Goal: Communication & Community: Answer question/provide support

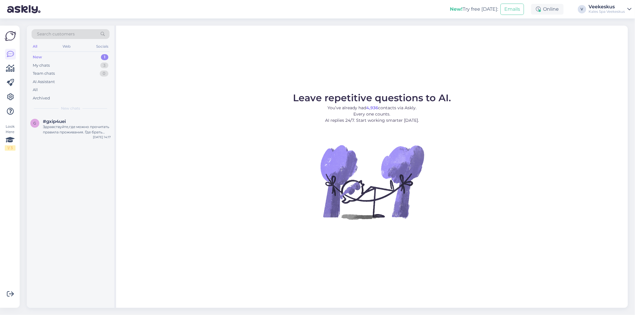
click at [95, 57] on div "New 1" at bounding box center [71, 57] width 78 height 8
click at [68, 129] on div "Здравствуйте,где можно прочитать правила проживания. Где брать полотенца для ба…" at bounding box center [77, 129] width 68 height 11
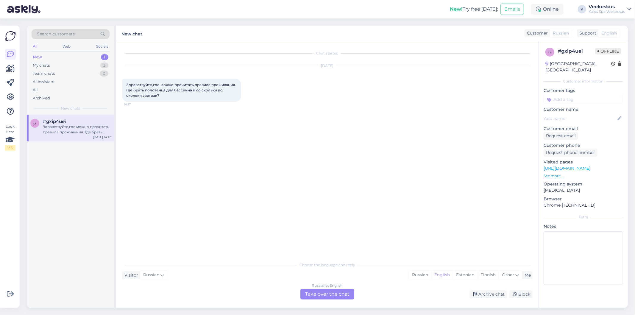
click at [335, 298] on div "Russian to English Take over the chat" at bounding box center [328, 294] width 54 height 11
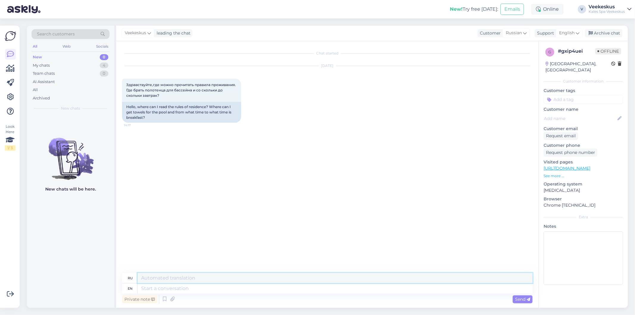
click at [171, 282] on textarea at bounding box center [335, 278] width 395 height 10
click at [170, 287] on textarea at bounding box center [335, 289] width 395 height 10
click at [227, 279] on textarea at bounding box center [335, 278] width 395 height 10
type textarea "h"
drag, startPoint x: 127, startPoint y: 106, endPoint x: 128, endPoint y: 109, distance: 3.3
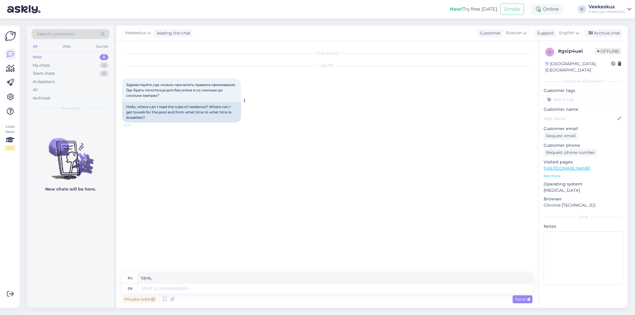
click at [127, 107] on div "Hello, where can I read the rules of residence? Where can I get towels for the …" at bounding box center [181, 112] width 119 height 21
drag, startPoint x: 127, startPoint y: 106, endPoint x: 130, endPoint y: 108, distance: 3.6
click at [129, 108] on div "Hello, where can I read the rules of residence? Where can I get towels for the …" at bounding box center [181, 112] width 119 height 21
click at [216, 107] on div "Hello, where can I read the rules of residence? Where can I get towels for the …" at bounding box center [181, 112] width 119 height 21
click at [206, 284] on div "ru tere, en" at bounding box center [327, 283] width 411 height 21
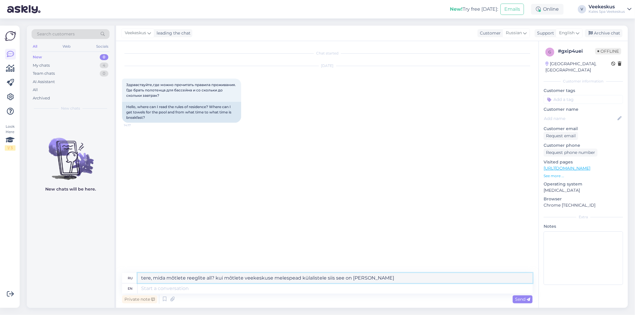
click at [280, 281] on textarea "tere, mida mõtlete reeglite all? kui mõtlete veekeskuse melespead külalistele s…" at bounding box center [335, 278] width 395 height 10
click at [378, 283] on textarea "tere, mida mõtlete reeglite all? kui mõtlete veekeskuse meelespead külalistele …" at bounding box center [335, 278] width 395 height 10
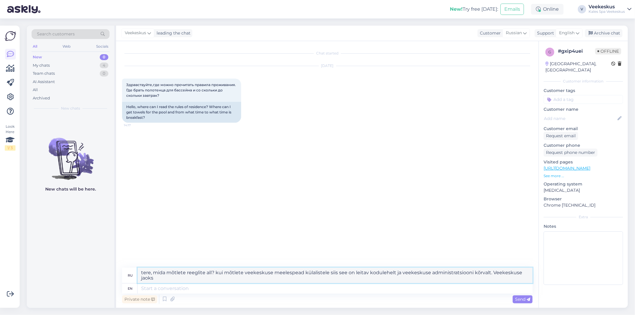
click at [351, 283] on textarea "tere, mida mõtlete reeglite all? kui mõtlete veekeskuse meelespead külalistele …" at bounding box center [335, 275] width 395 height 15
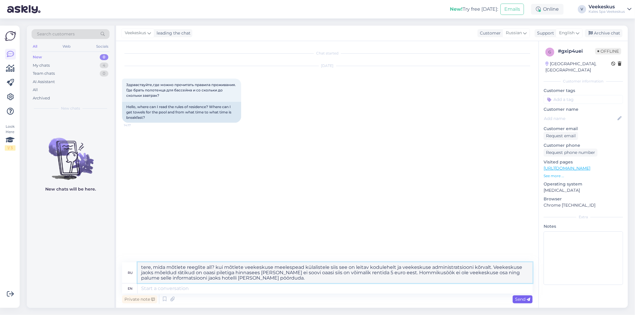
type textarea "tere, mida mõtlete reeglite all? kui mõtlete veekeskuse meelespead külalistele …"
click at [516, 300] on span "Send" at bounding box center [522, 299] width 15 height 5
click at [531, 301] on div "Send" at bounding box center [523, 300] width 20 height 8
click at [526, 305] on div "Private note Send" at bounding box center [327, 299] width 411 height 11
click at [527, 302] on div "Send" at bounding box center [523, 300] width 20 height 8
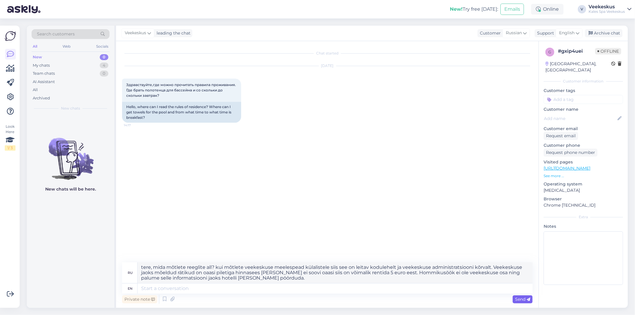
click at [527, 302] on div "Send" at bounding box center [523, 300] width 20 height 8
click at [526, 300] on span "Send" at bounding box center [522, 299] width 15 height 5
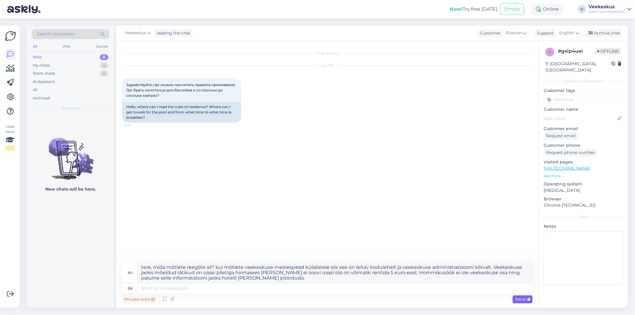
click at [519, 303] on div "Send" at bounding box center [523, 300] width 20 height 8
click at [519, 301] on span "Send" at bounding box center [522, 299] width 15 height 5
click at [521, 301] on span "Send" at bounding box center [522, 299] width 15 height 5
click at [526, 297] on span "Send" at bounding box center [522, 299] width 15 height 5
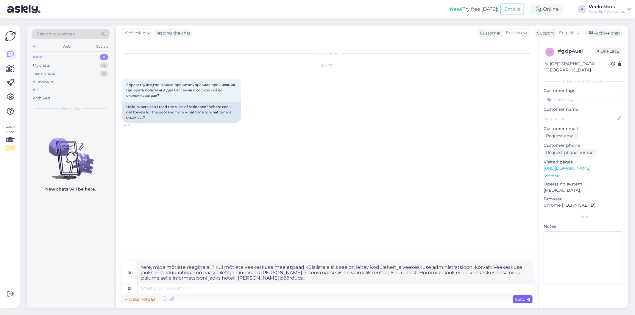
click at [526, 297] on span "Send" at bounding box center [522, 299] width 15 height 5
click at [513, 299] on div "Send" at bounding box center [523, 300] width 20 height 8
click at [520, 298] on span "Send" at bounding box center [522, 299] width 15 height 5
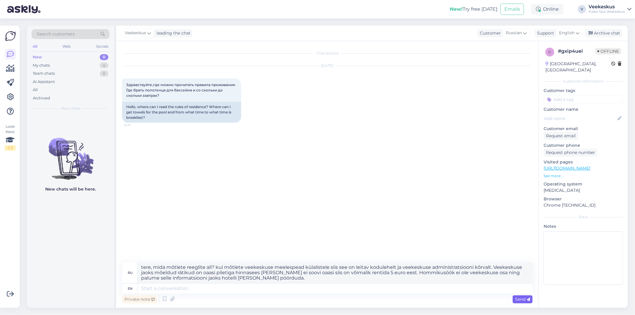
click at [520, 303] on div "Send" at bounding box center [523, 300] width 20 height 8
click at [520, 301] on span "Send" at bounding box center [522, 299] width 15 height 5
click at [520, 300] on span "Send" at bounding box center [522, 299] width 15 height 5
click at [522, 299] on span "Send" at bounding box center [522, 299] width 15 height 5
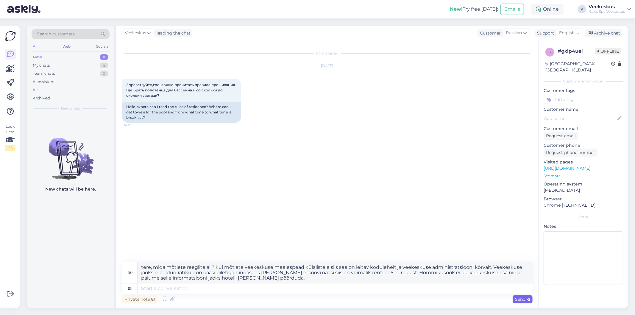
click at [521, 299] on span "Send" at bounding box center [522, 299] width 15 height 5
click at [521, 300] on span "Send" at bounding box center [522, 299] width 15 height 5
click at [522, 299] on span "Send" at bounding box center [522, 299] width 15 height 5
click at [523, 301] on span "Send" at bounding box center [522, 299] width 15 height 5
click at [529, 299] on icon at bounding box center [529, 300] width 4 height 4
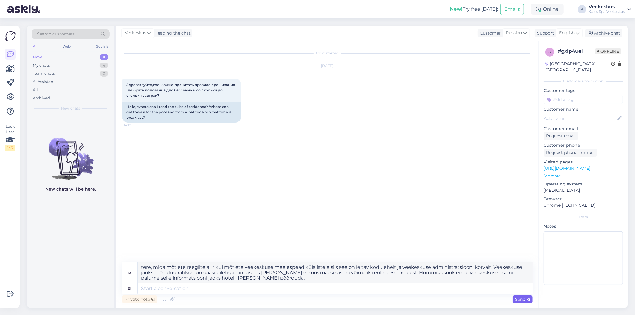
click at [529, 300] on icon at bounding box center [529, 300] width 4 height 4
click at [523, 297] on span "Send" at bounding box center [522, 299] width 15 height 5
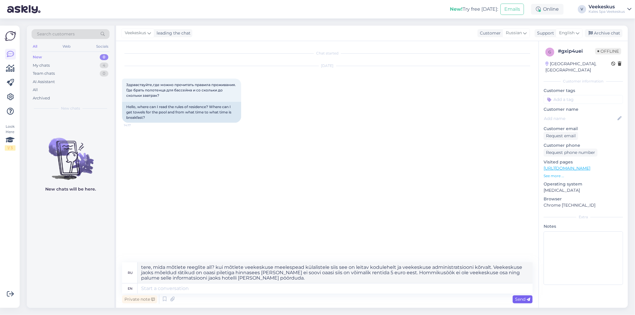
click at [523, 297] on span "Send" at bounding box center [522, 299] width 15 height 5
click at [163, 270] on textarea "tere, mida mõtlete reeglite all? kui mõtlete veekeskuse meelespead külalistele …" at bounding box center [335, 272] width 395 height 21
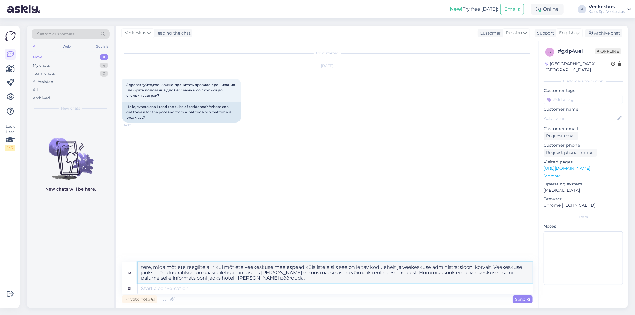
click at [160, 279] on textarea "tere, mida mõtlete reeglite all? kui mõtlete veekeskuse meelespead külalistele …" at bounding box center [335, 272] width 395 height 21
click at [142, 270] on textarea "tere, mida mõtlete reeglite all? kui mõtlete veekeskuse meelespead külalistele …" at bounding box center [335, 272] width 395 height 21
drag, startPoint x: 139, startPoint y: 269, endPoint x: 216, endPoint y: 284, distance: 77.7
click at [205, 283] on textarea "tere, mida mõtlete reeglite all? kui mõtlete veekeskuse meelespead külalistele …" at bounding box center [335, 272] width 395 height 21
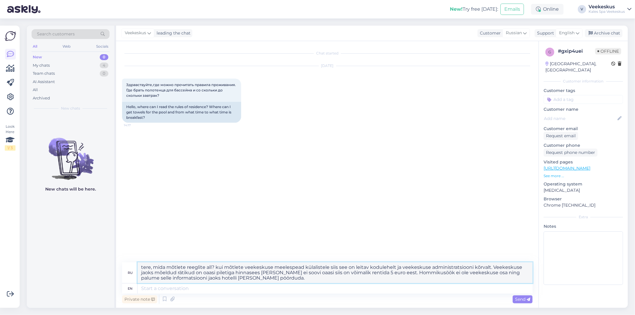
click at [249, 280] on textarea "tere, mida mõtlete reeglite all? kui mõtlete veekeskuse meelespead külalistele …" at bounding box center [335, 272] width 395 height 21
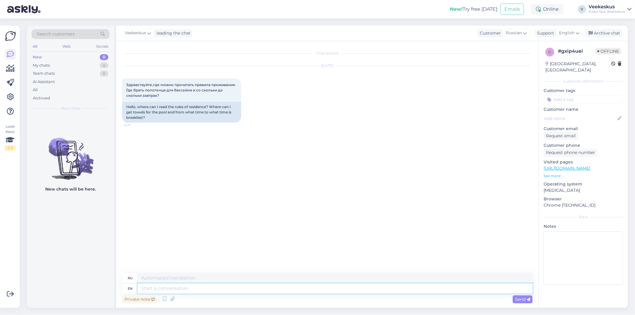
click at [197, 290] on textarea at bounding box center [335, 289] width 395 height 10
paste textarea "tere, mida mõtlete reeglite all? kui mõtlete veekeskuse meelespead külalistele …"
type textarea "tere, mida mõtlete reeglite all? kui mõtlete veekeskuse meelespead külalistele …"
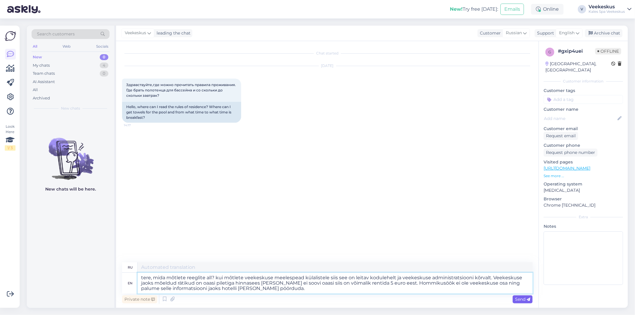
type textarea "tere, [PERSON_NAME] reeglite все? Чтобы получить доступ к визовому сервису, пож…"
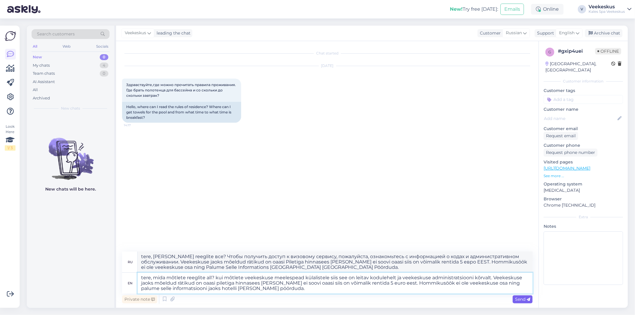
type textarea "tere, mida mõtlete reeglite all? kui mõtlete veekeskuse meelespead külalistele …"
click at [522, 298] on span "Send" at bounding box center [522, 299] width 15 height 5
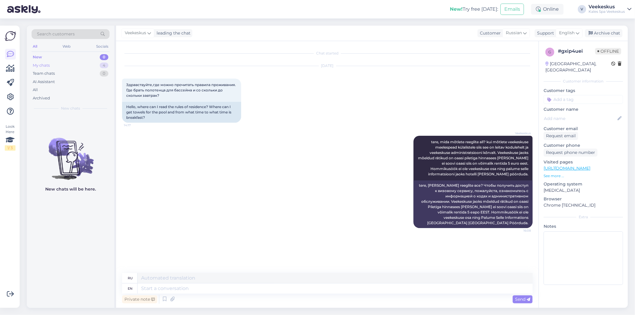
click at [55, 63] on div "My chats 4" at bounding box center [71, 65] width 78 height 8
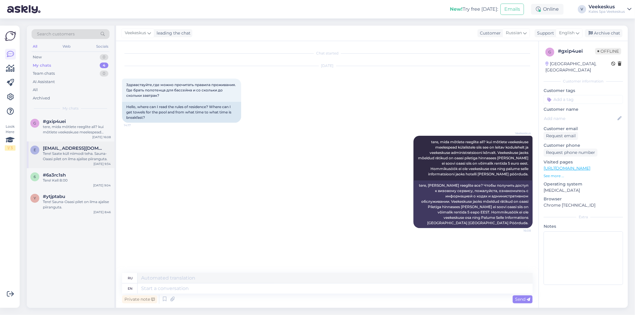
click at [96, 158] on div "Tere! Saate küll niimodi teha. Sauna-Oaasi pilet on ilma ajalise piiranguta." at bounding box center [77, 156] width 68 height 11
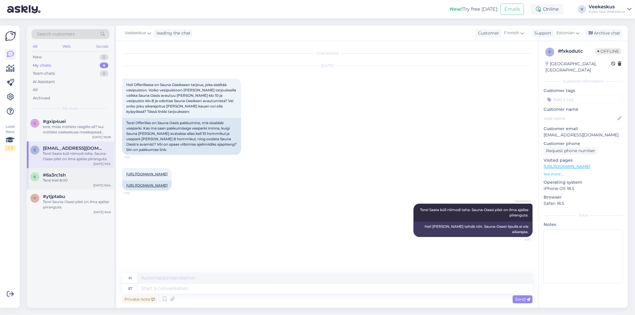
click at [72, 174] on div "#6a3rc1sh" at bounding box center [77, 174] width 68 height 5
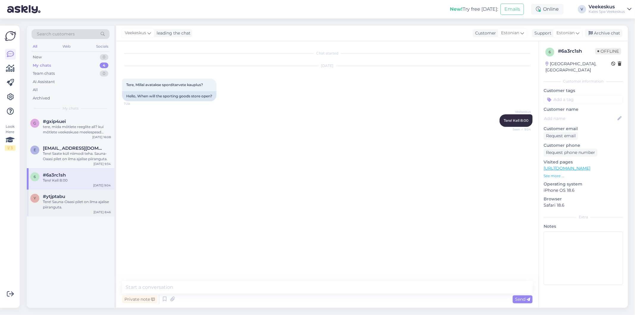
drag, startPoint x: 73, startPoint y: 201, endPoint x: 67, endPoint y: 199, distance: 6.3
click at [72, 200] on div "Tere! Sauna-Oaasi pilet on ilma ajalise piiranguta." at bounding box center [77, 204] width 68 height 11
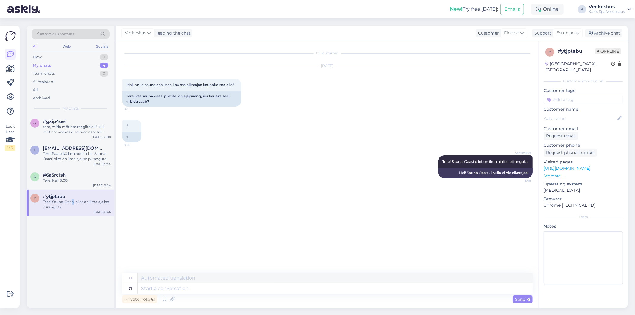
click at [95, 209] on div "Tere! Sauna-Oaasi pilet on ilma ajalise piiranguta." at bounding box center [77, 204] width 68 height 11
click at [90, 57] on div "New 0" at bounding box center [71, 57] width 78 height 8
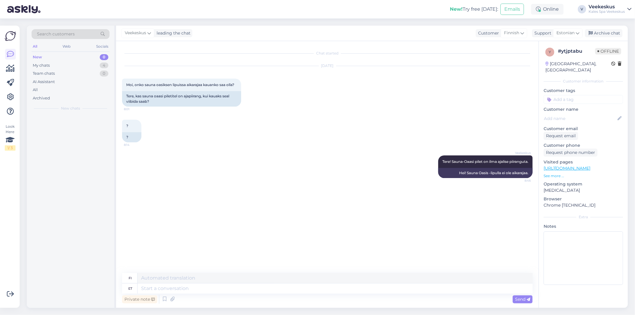
click at [90, 57] on div "New 0" at bounding box center [71, 57] width 78 height 8
click at [100, 45] on div "Socials" at bounding box center [102, 47] width 15 height 8
click at [33, 45] on div "All" at bounding box center [35, 47] width 7 height 8
